Goal: Task Accomplishment & Management: Use online tool/utility

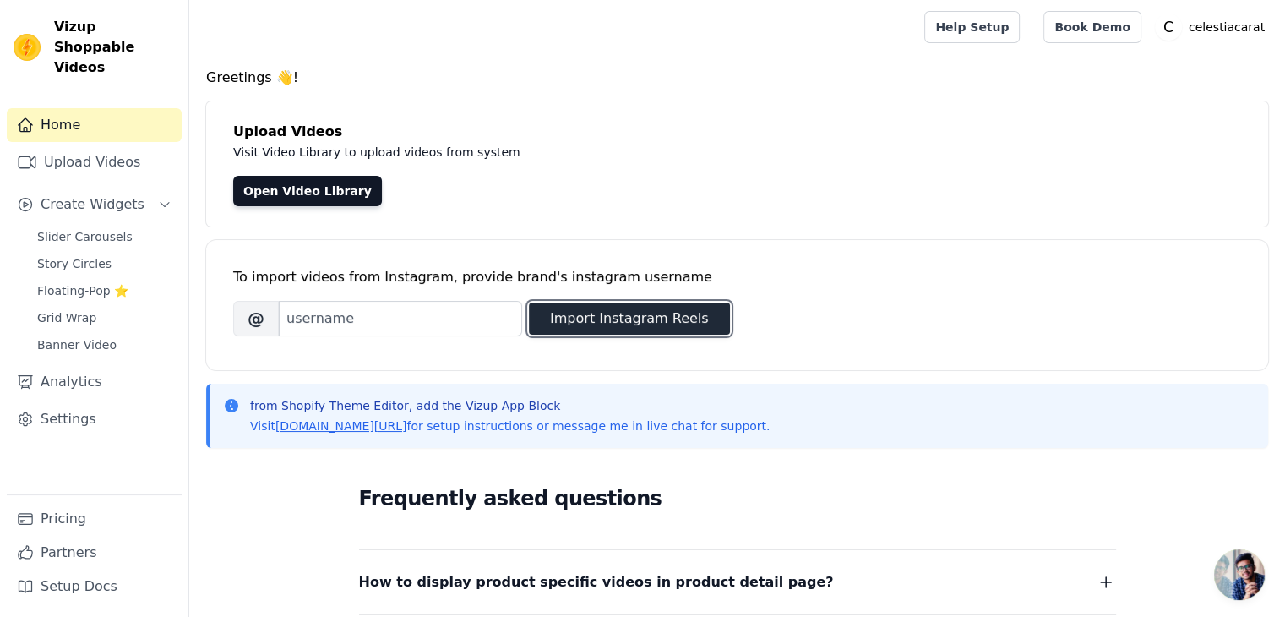
click at [639, 315] on button "Import Instagram Reels" at bounding box center [629, 319] width 201 height 32
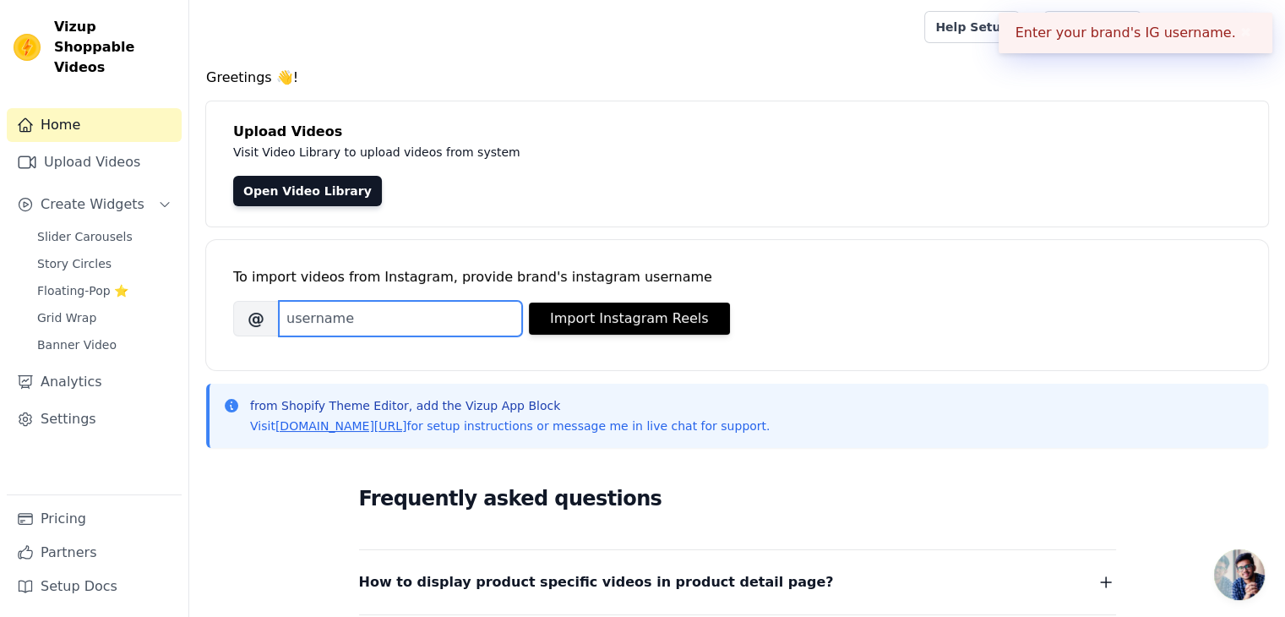
click at [418, 321] on input "Brand's Instagram Username" at bounding box center [400, 318] width 243 height 35
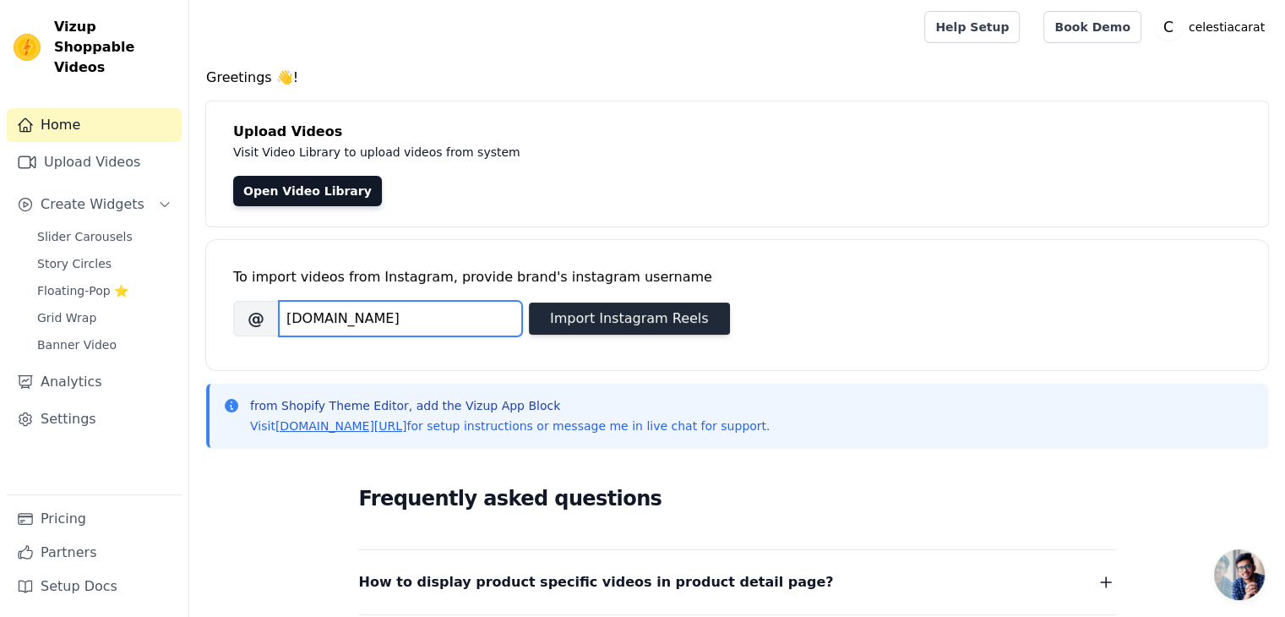
type input "[DOMAIN_NAME]"
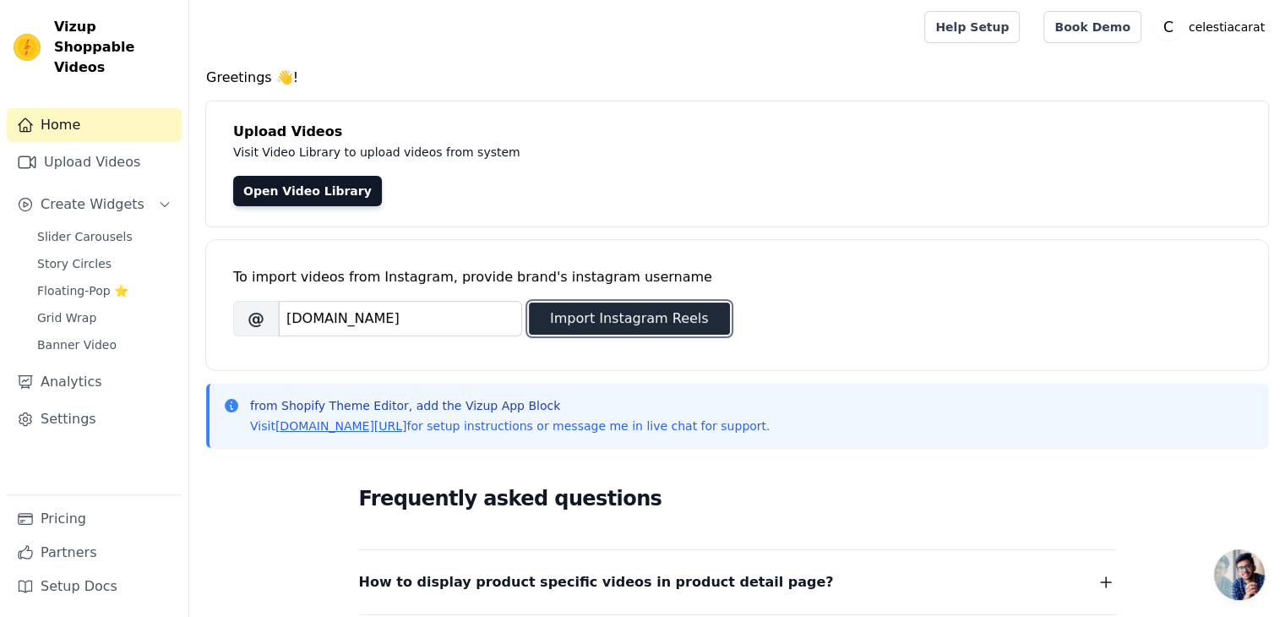
click at [646, 319] on button "Import Instagram Reels" at bounding box center [629, 319] width 201 height 32
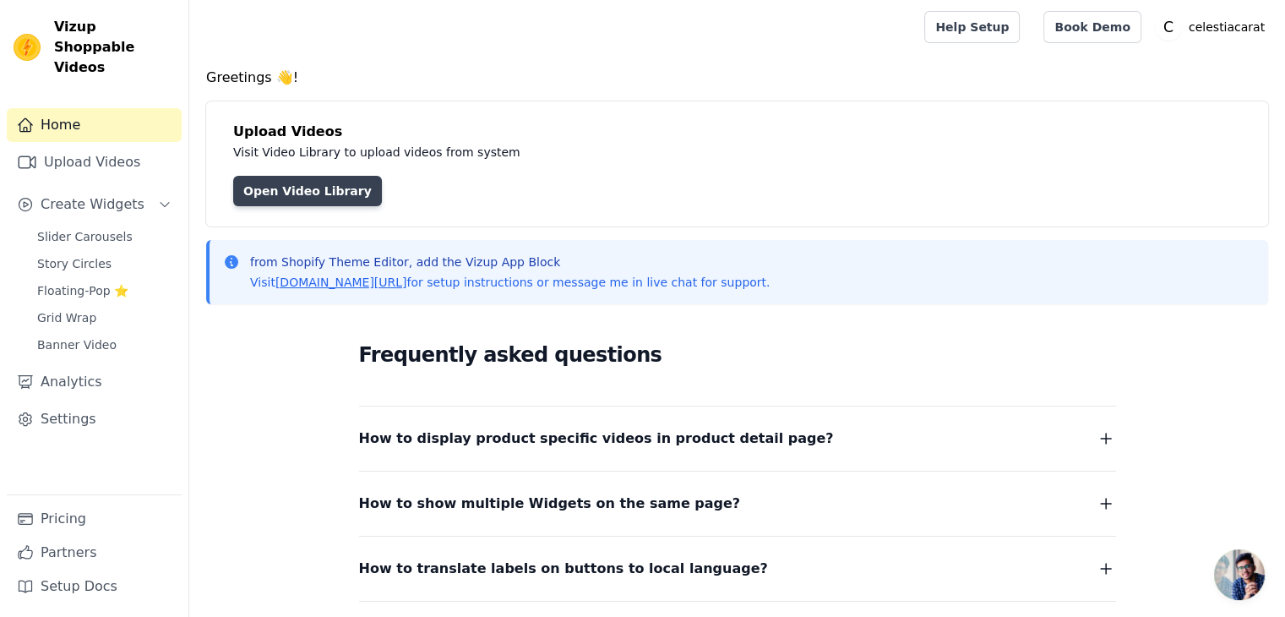
click at [281, 199] on link "Open Video Library" at bounding box center [307, 191] width 149 height 30
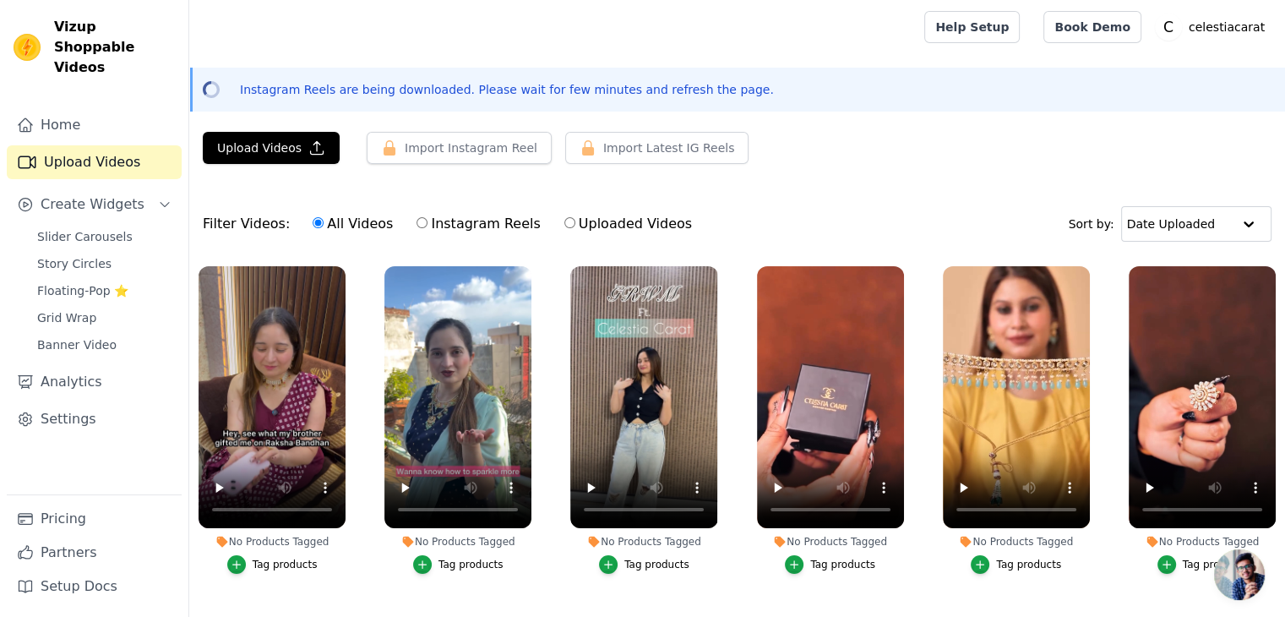
click at [417, 222] on input "Instagram Reels" at bounding box center [422, 222] width 11 height 11
radio input "true"
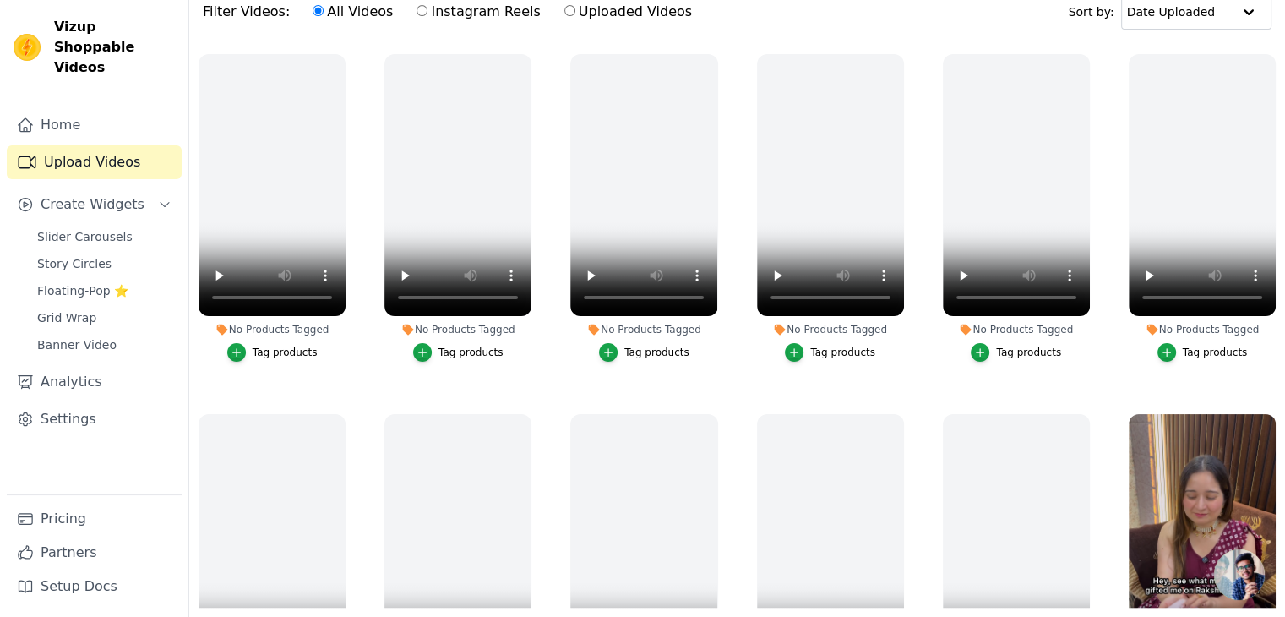
scroll to position [243, 0]
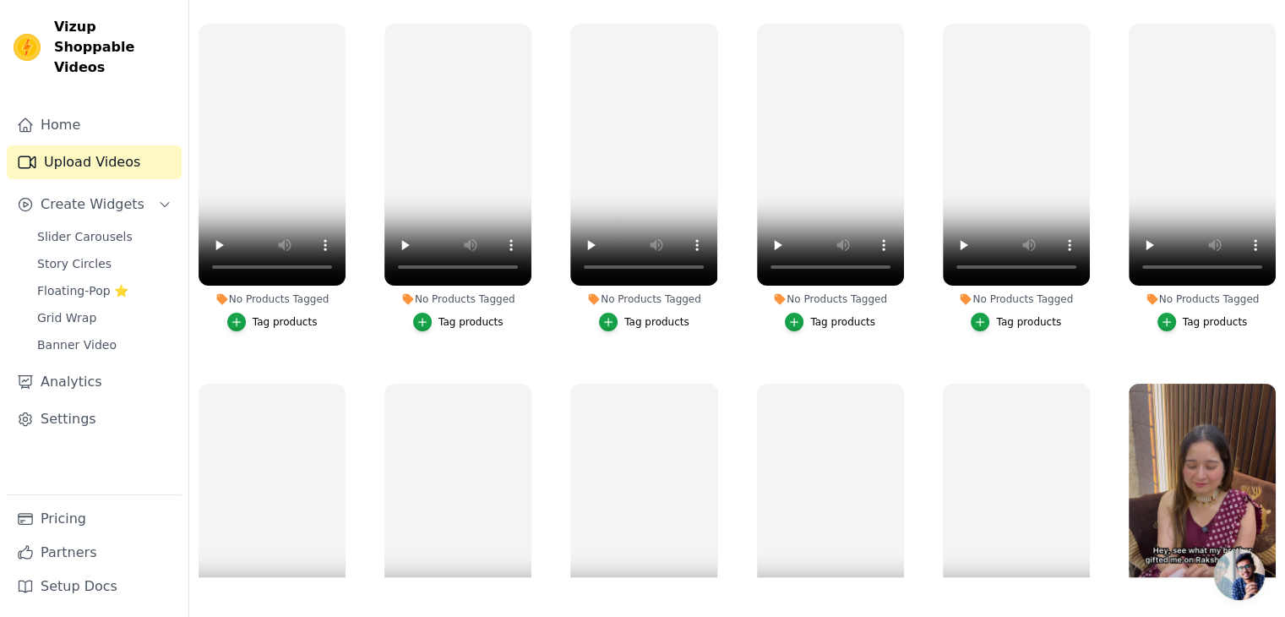
click at [1270, 566] on div "No Products Tagged Tag products" at bounding box center [1203, 540] width 166 height 333
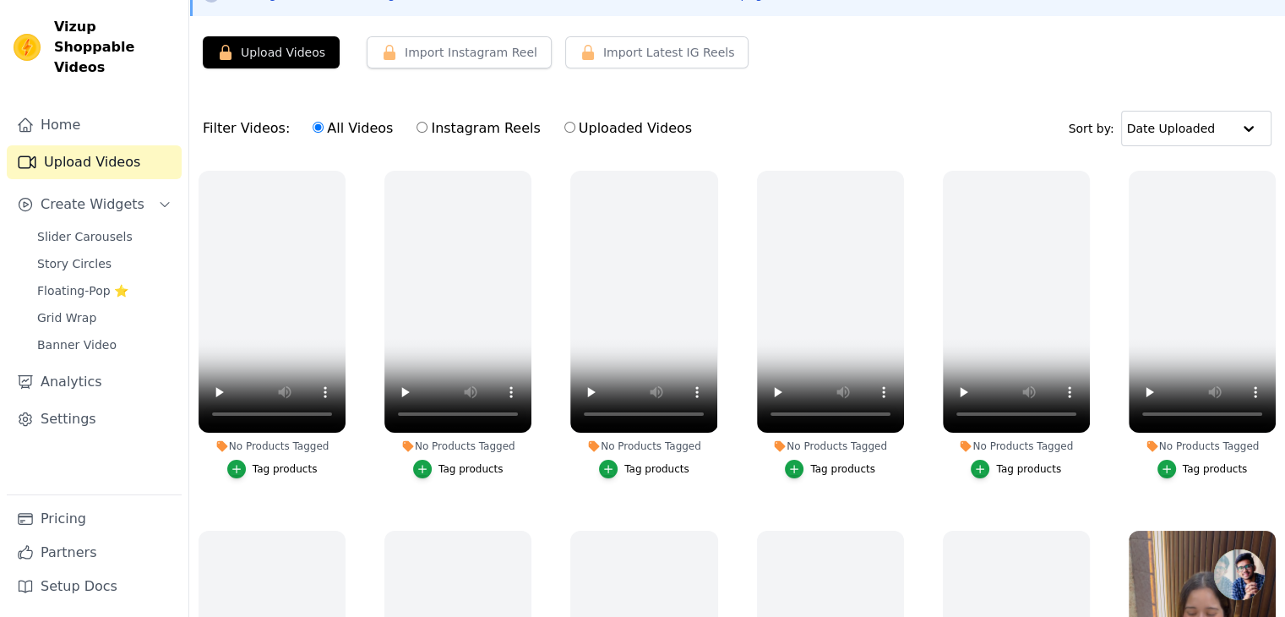
scroll to position [0, 0]
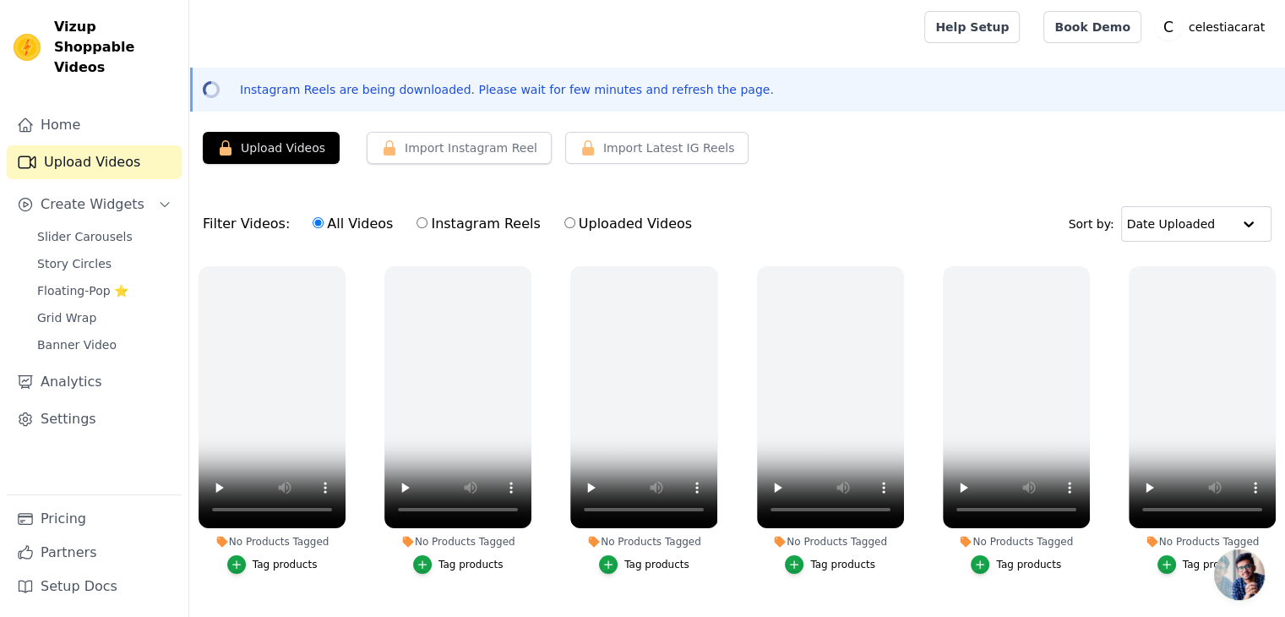
click at [565, 221] on input "Uploaded Videos" at bounding box center [570, 222] width 11 height 11
radio input "true"
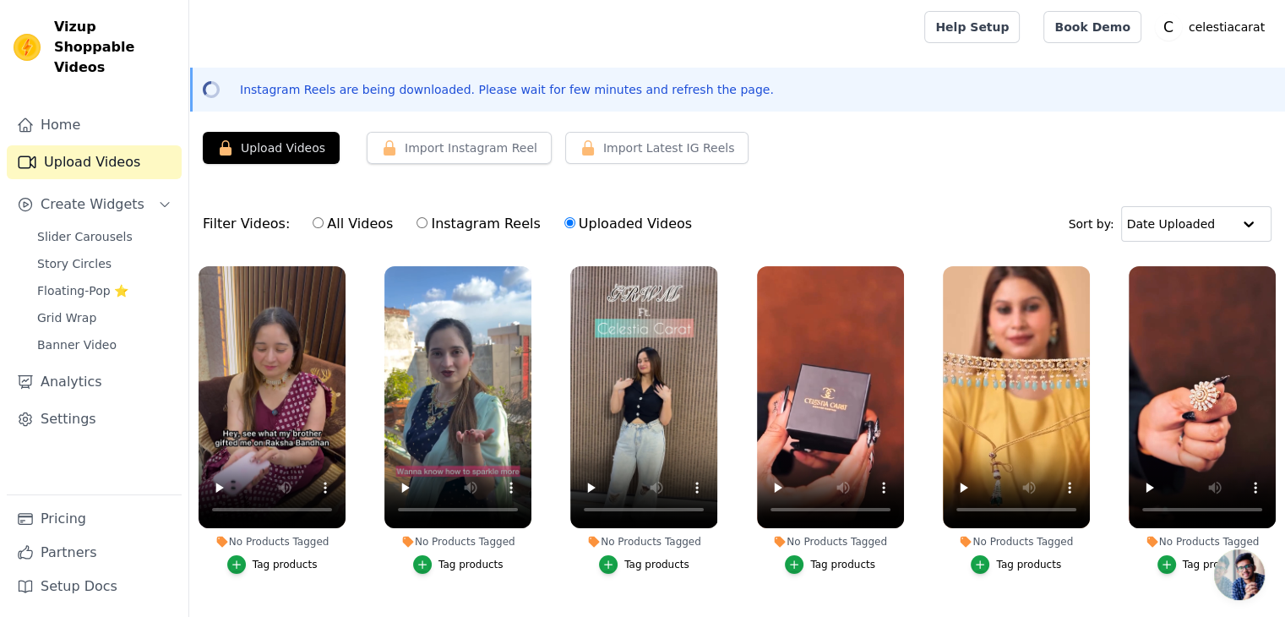
click at [313, 221] on input "All Videos" at bounding box center [318, 222] width 11 height 11
radio input "true"
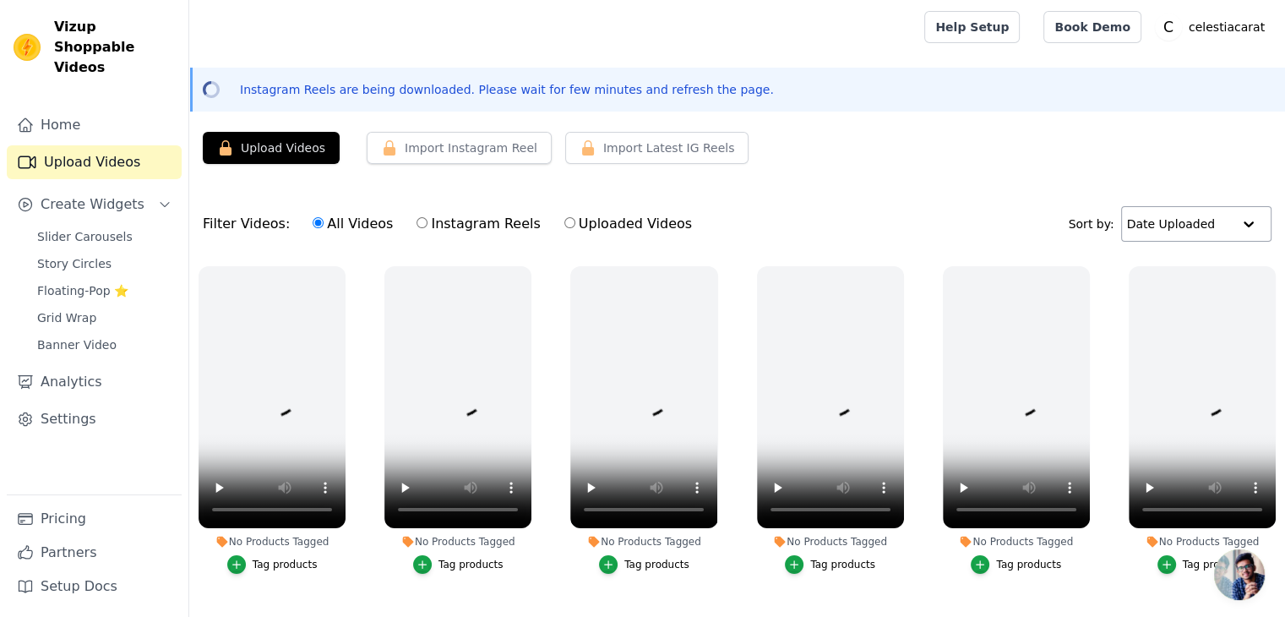
click at [1245, 221] on div at bounding box center [1249, 224] width 34 height 34
click at [1007, 186] on div "Upload Videos Import Instagram Reel Import Latest Instagram Reels Import Latest…" at bounding box center [737, 476] width 1096 height 688
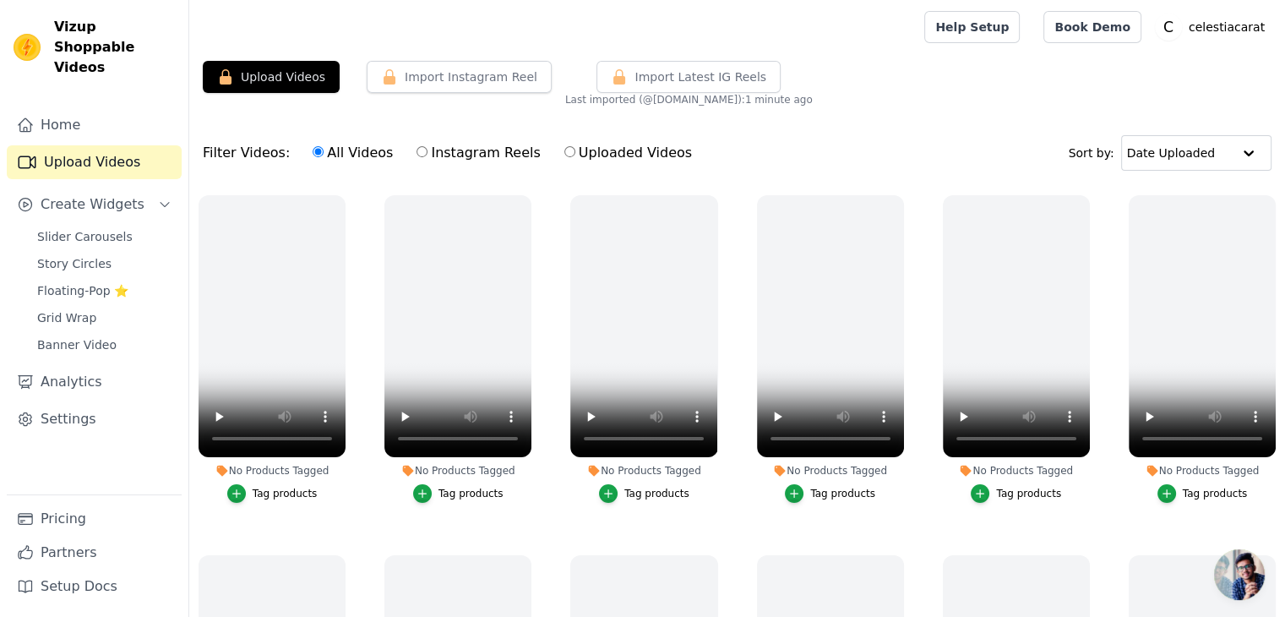
click at [1279, 128] on div "Filter Videos: All Videos Instagram Reels Uploaded Videos Sort by: Date Uploaded" at bounding box center [737, 153] width 1096 height 66
click at [1280, 185] on form "Filter Videos: All Videos Instagram Reels Uploaded Videos Sort by: Date Uploade…" at bounding box center [737, 434] width 1096 height 629
click at [1048, 95] on div "Upload Videos Import Instagram Reel Import Latest Instagram Reels Import Latest…" at bounding box center [737, 84] width 1096 height 46
click at [1281, 163] on div "Filter Videos: All Videos Instagram Reels Uploaded Videos Sort by: Date Uploaded" at bounding box center [737, 153] width 1096 height 66
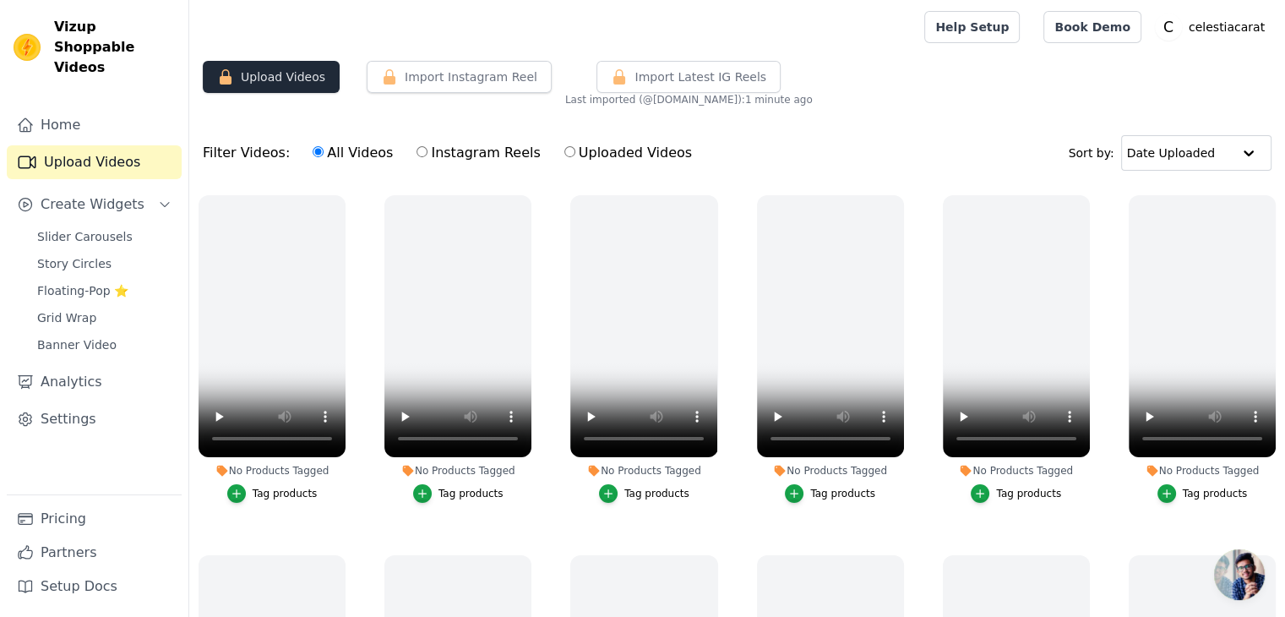
click at [287, 83] on button "Upload Videos" at bounding box center [271, 77] width 137 height 32
click at [122, 225] on link "Slider Carousels" at bounding box center [104, 237] width 155 height 24
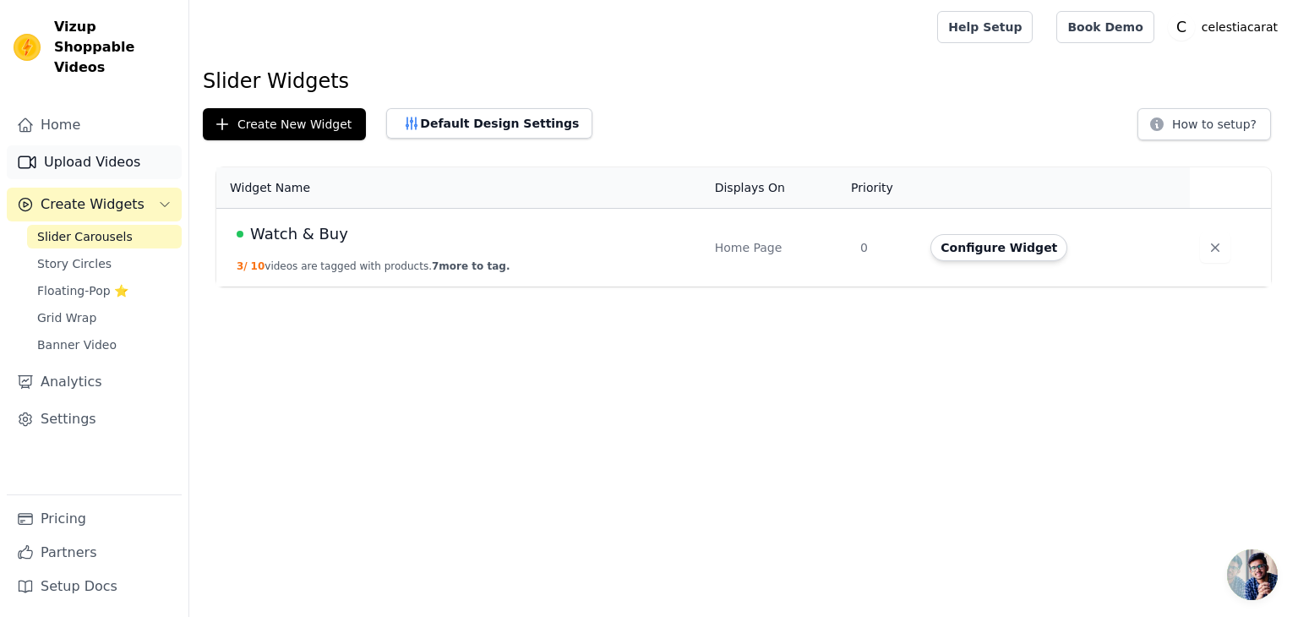
click at [106, 145] on link "Upload Videos" at bounding box center [94, 162] width 175 height 34
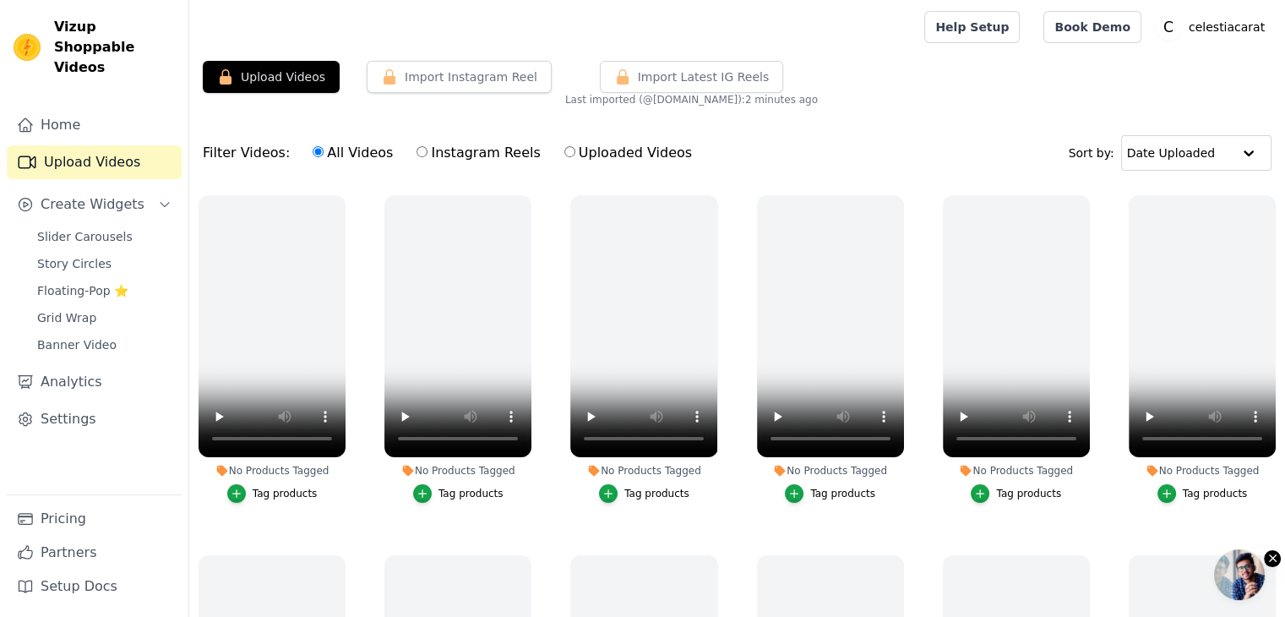
click at [1267, 552] on icon "button" at bounding box center [1273, 558] width 13 height 13
click at [1264, 554] on body "Vizup Shoppable Videos Home Upload Videos Create Widgets Slider Carousels Story…" at bounding box center [642, 394] width 1285 height 789
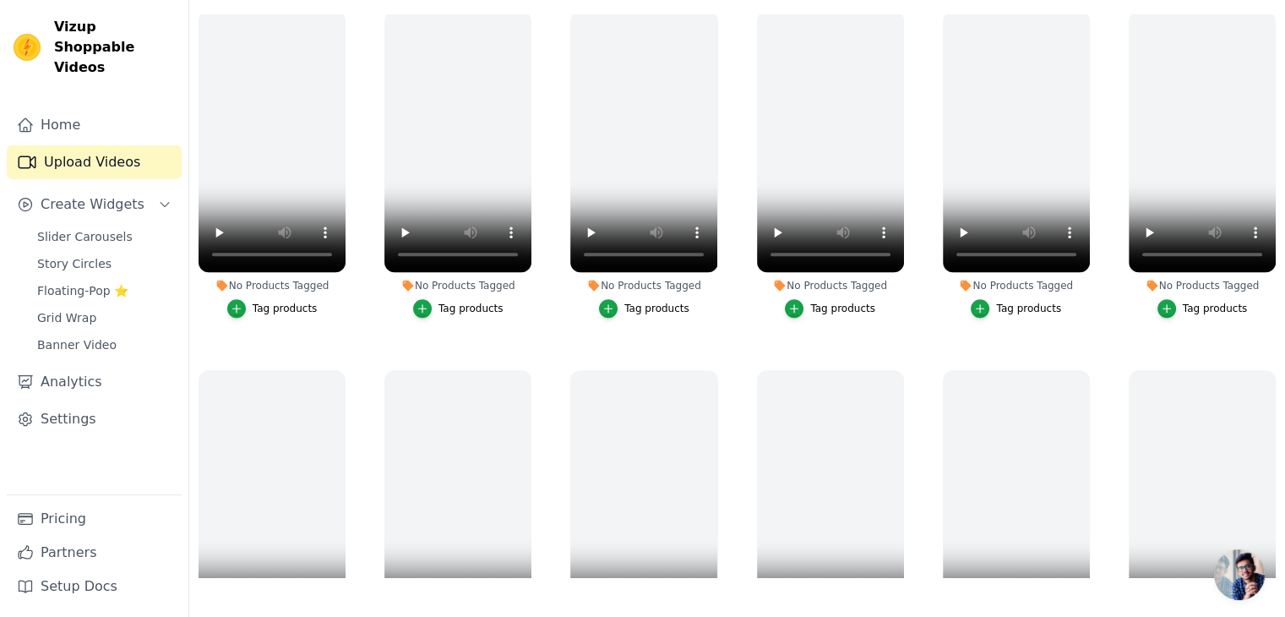
scroll to position [1936, 0]
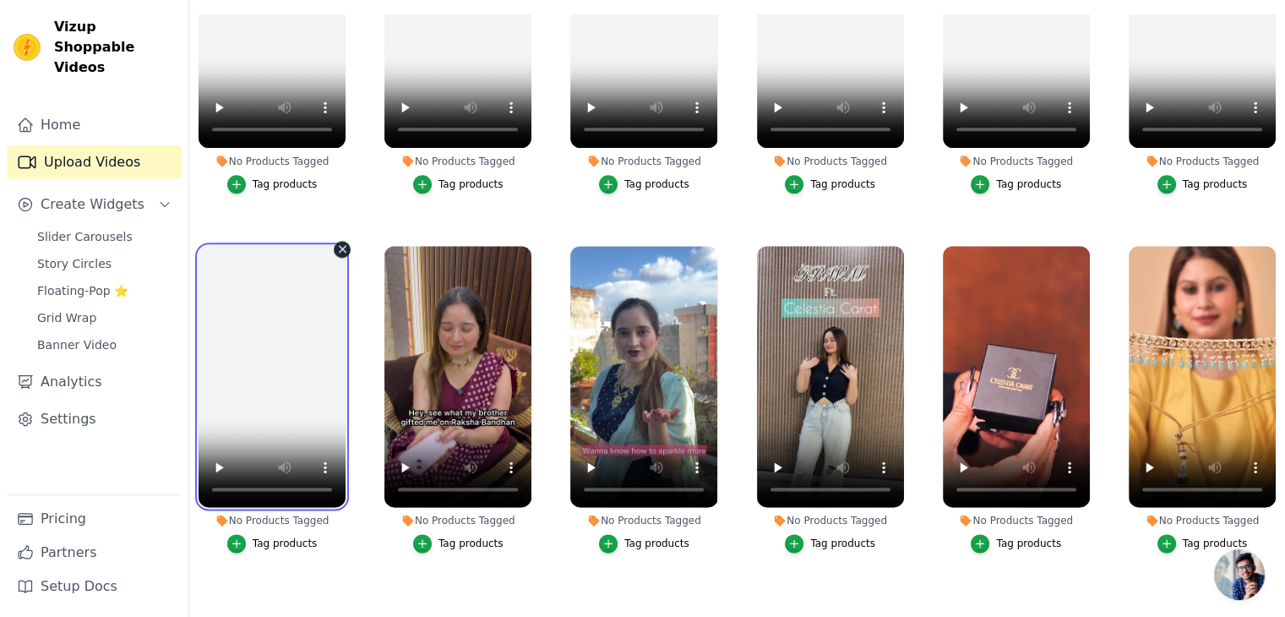
click at [216, 385] on video at bounding box center [272, 377] width 147 height 262
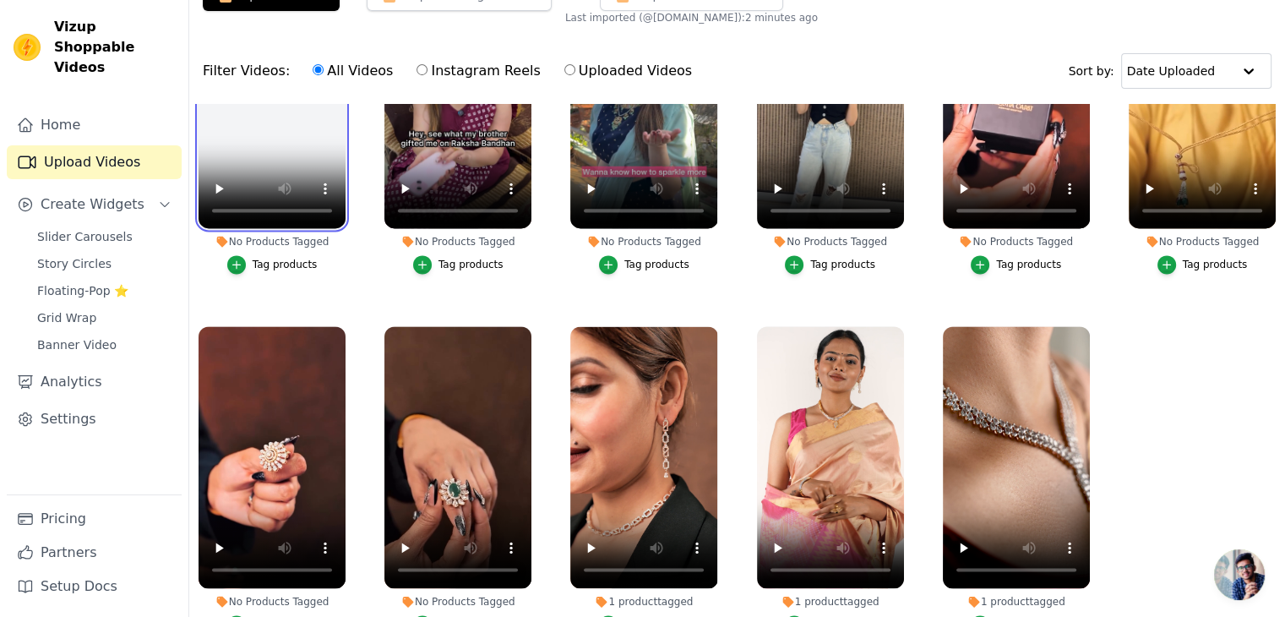
scroll to position [0, 0]
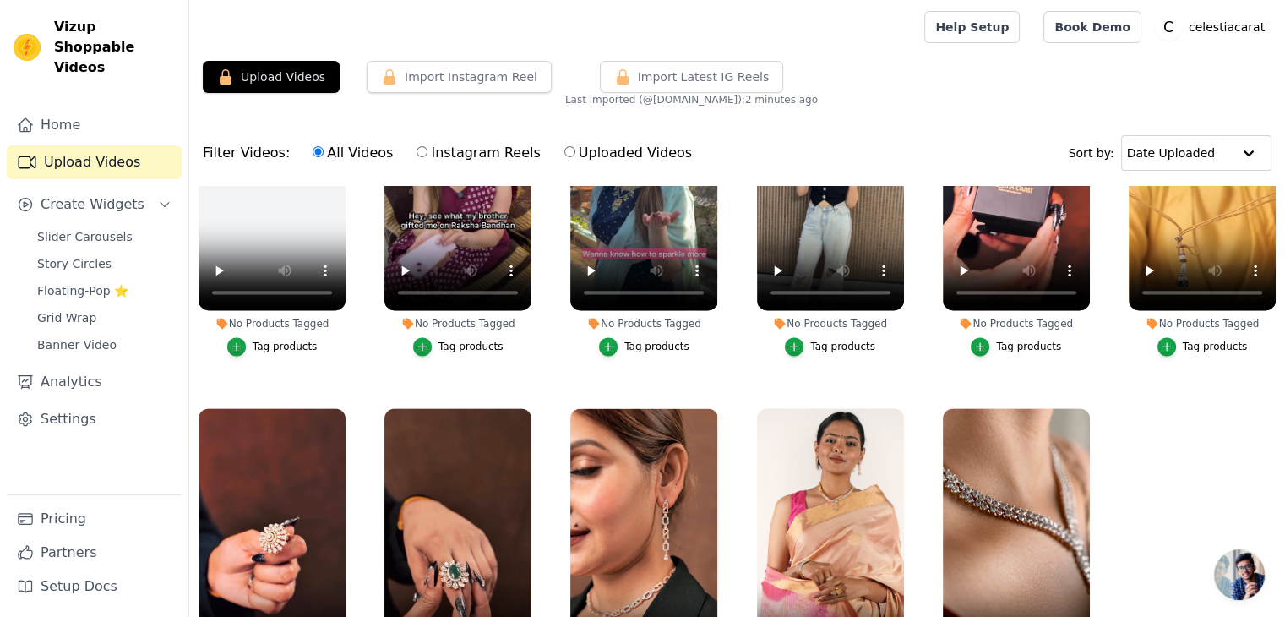
click at [1280, 188] on ul "No Products Tagged Tag products No Products Tagged Tag products No Products Tag…" at bounding box center [737, 467] width 1096 height 563
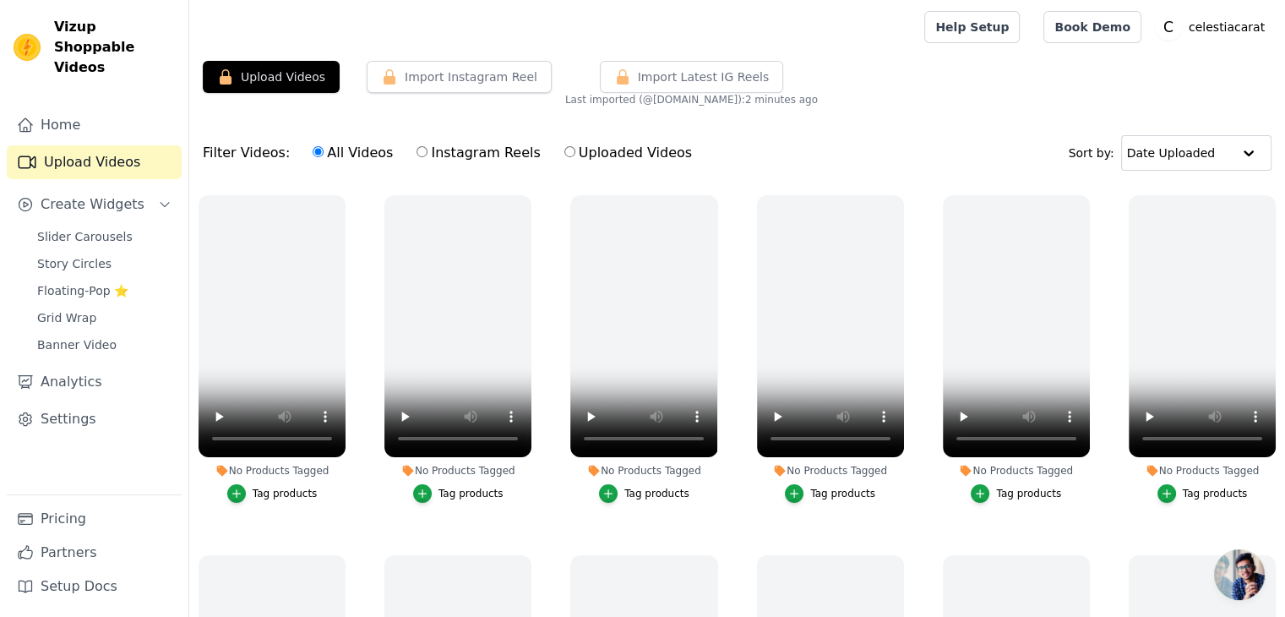
click at [417, 155] on input "Instagram Reels" at bounding box center [422, 151] width 11 height 11
radio input "true"
click at [565, 152] on input "Uploaded Videos" at bounding box center [570, 151] width 11 height 11
radio input "true"
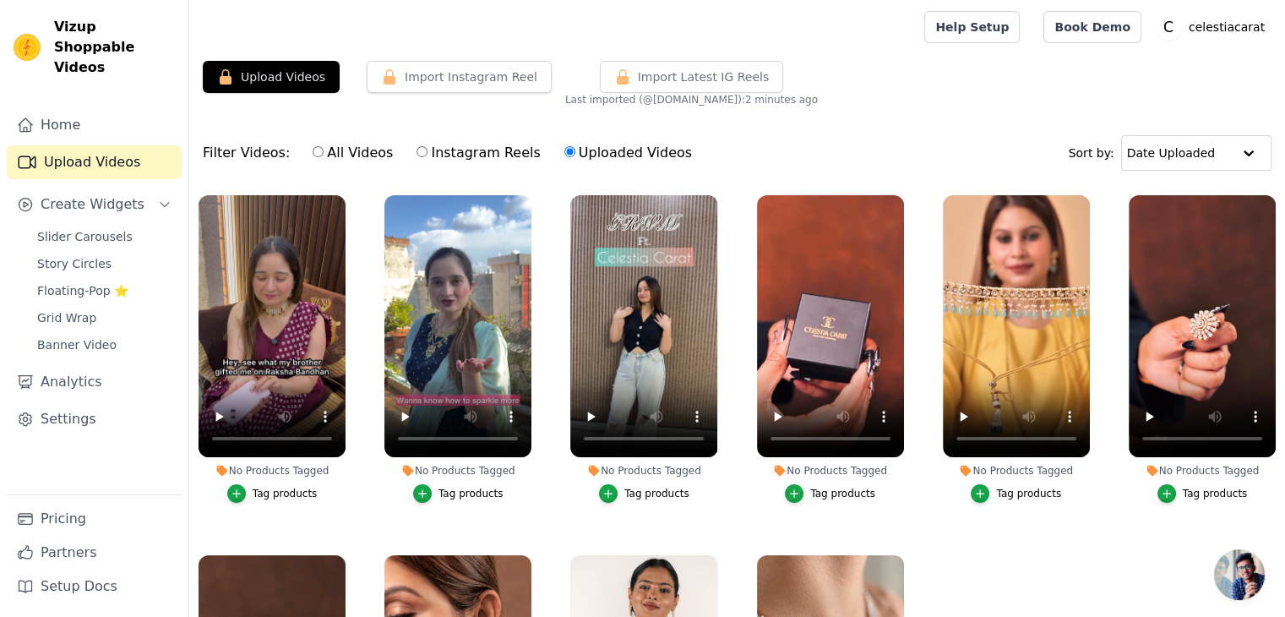
click at [313, 153] on input "All Videos" at bounding box center [318, 151] width 11 height 11
radio input "true"
